Goal: Navigation & Orientation: Find specific page/section

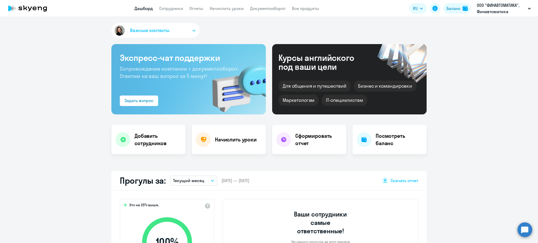
select select "30"
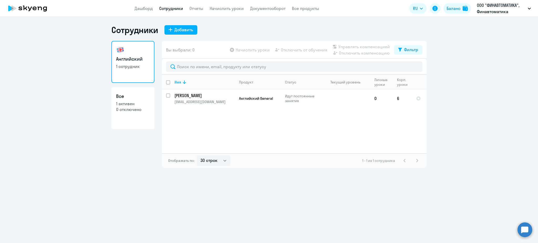
click at [275, 12] on app-header "Дашборд Сотрудники Отчеты Начислить уроки Документооборот Все продукты Дашборд …" at bounding box center [269, 8] width 538 height 17
click at [275, 11] on link "Документооборот" at bounding box center [267, 8] width 35 height 5
